Goal: Navigation & Orientation: Find specific page/section

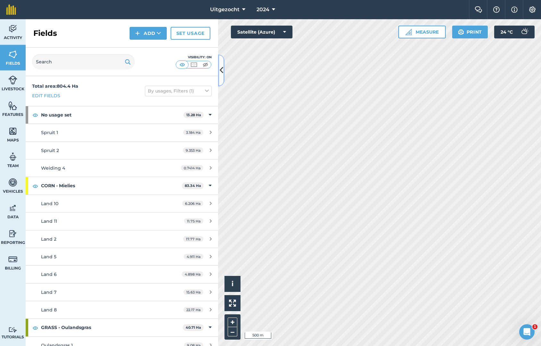
click at [222, 68] on icon at bounding box center [221, 70] width 4 height 11
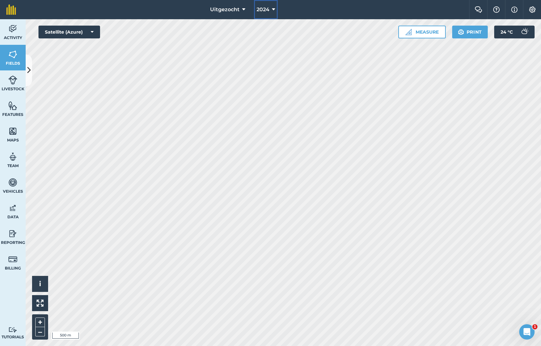
click at [273, 10] on icon at bounding box center [273, 10] width 3 height 8
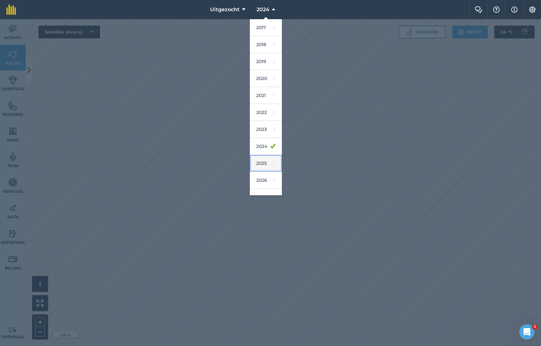
click at [273, 165] on icon at bounding box center [274, 163] width 3 height 9
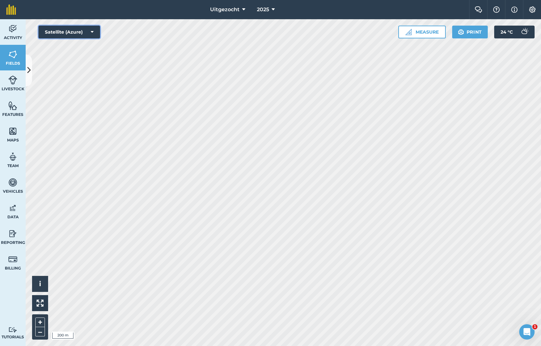
click at [84, 33] on button "Satellite (Azure)" at bounding box center [69, 32] width 62 height 13
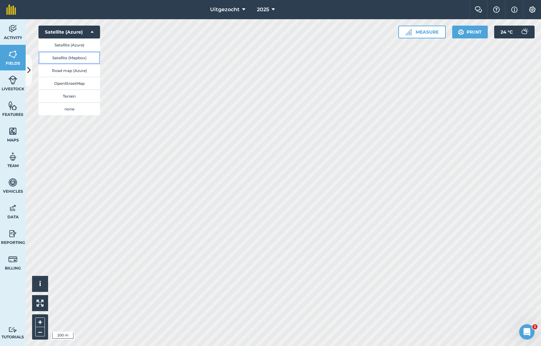
click at [84, 57] on button "Satellite (Mapbox)" at bounding box center [69, 57] width 62 height 13
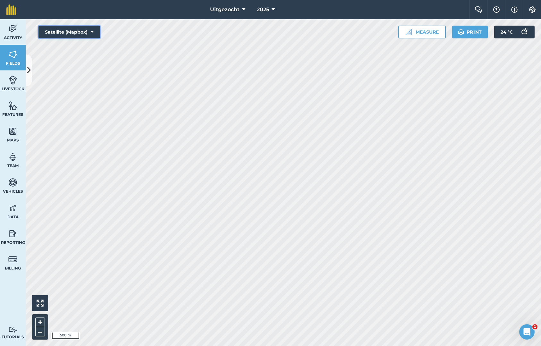
click at [99, 31] on button "Satellite (Mapbox)" at bounding box center [69, 32] width 62 height 13
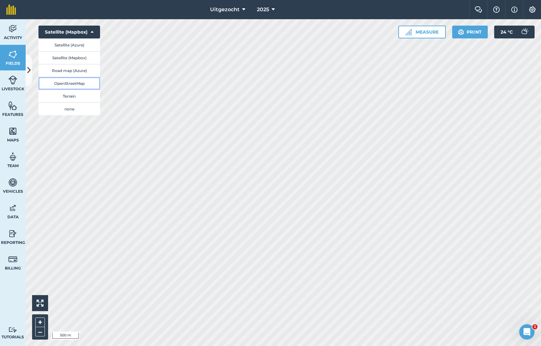
click at [71, 84] on button "OpenStreetMap" at bounding box center [69, 83] width 62 height 13
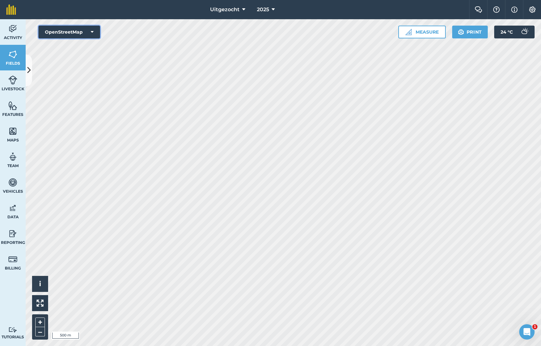
click at [87, 30] on button "OpenStreetMap" at bounding box center [69, 32] width 62 height 13
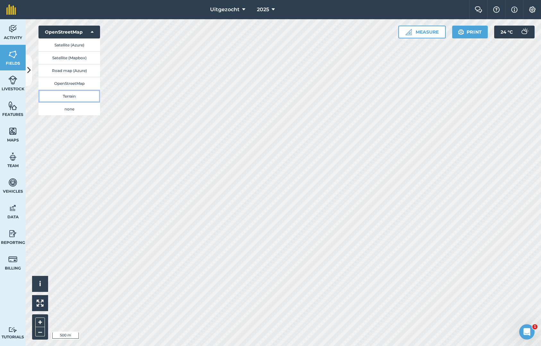
click at [74, 99] on button "Terrain" at bounding box center [69, 96] width 62 height 13
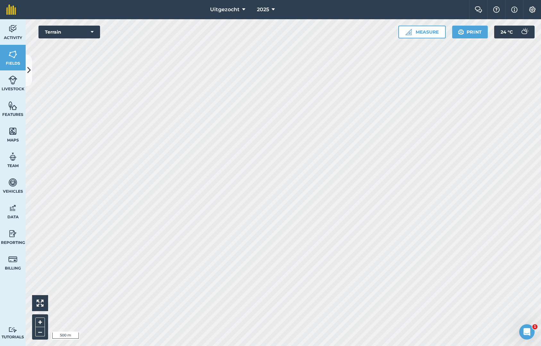
drag, startPoint x: 8, startPoint y: 301, endPoint x: 10, endPoint y: 293, distance: 8.9
click at [8, 301] on div "Activity Fields Livestock Features Maps Team Vehicles Data Reporting Billing Tu…" at bounding box center [13, 182] width 26 height 327
click at [73, 34] on button "Terrain" at bounding box center [69, 32] width 62 height 13
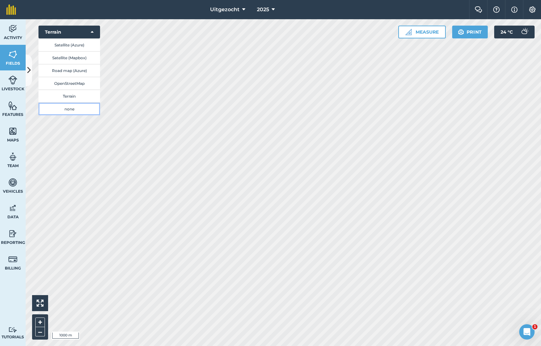
click at [73, 109] on button "none" at bounding box center [69, 109] width 62 height 13
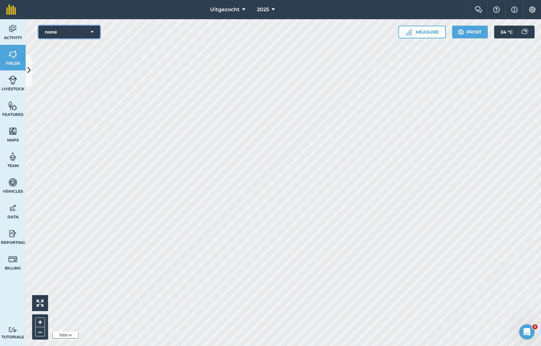
click at [70, 32] on button "none" at bounding box center [69, 32] width 62 height 13
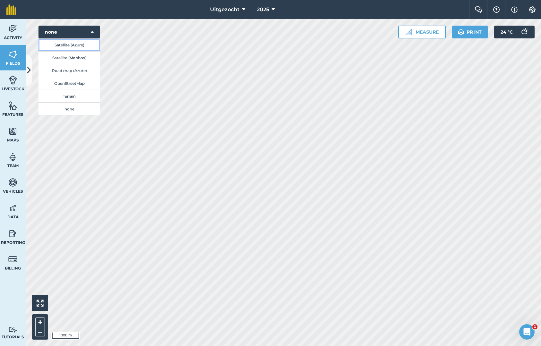
click at [74, 44] on button "Satellite (Azure)" at bounding box center [69, 44] width 62 height 13
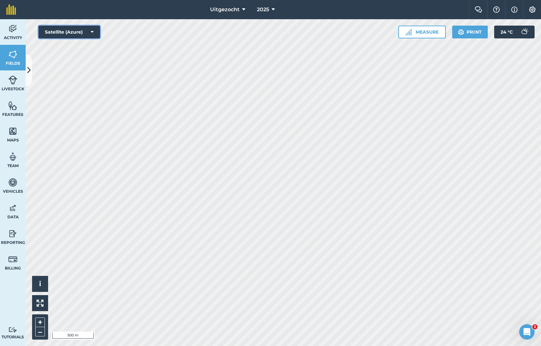
click at [68, 30] on button "Satellite (Azure)" at bounding box center [69, 32] width 62 height 13
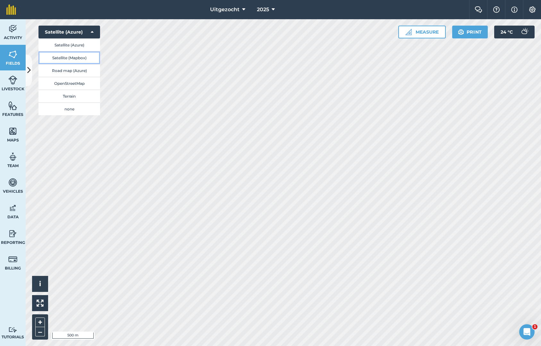
click at [78, 59] on button "Satellite (Mapbox)" at bounding box center [69, 57] width 62 height 13
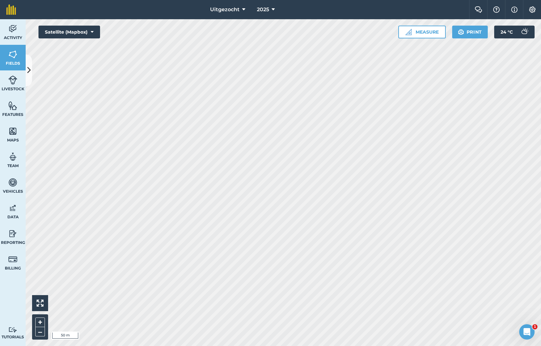
click at [311, 346] on html "Uitgezocht 2025 Farm Chat Help Info Settings Uitgezocht - 2025 Printed on [DATE…" at bounding box center [270, 173] width 541 height 346
